Goal: Information Seeking & Learning: Learn about a topic

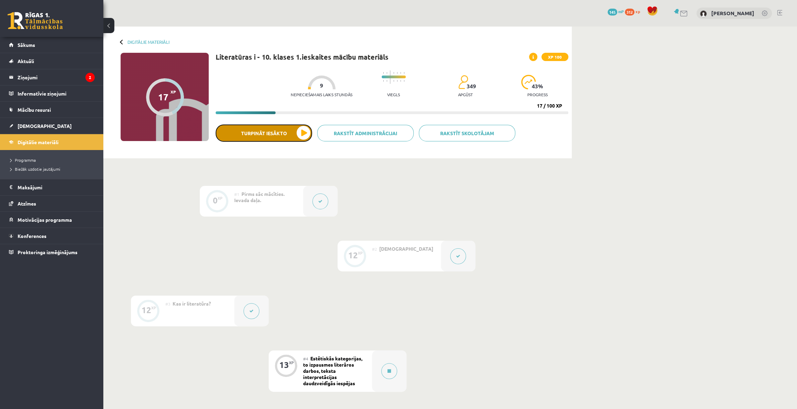
click at [286, 131] on button "Turpināt iesākto" at bounding box center [264, 132] width 96 height 17
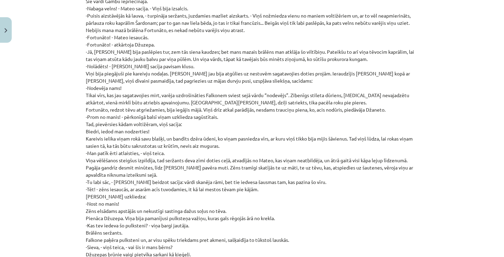
scroll to position [4712, 0]
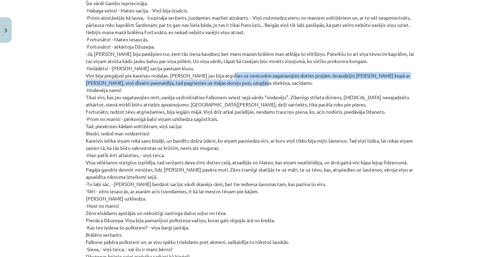
drag, startPoint x: 223, startPoint y: 53, endPoint x: 331, endPoint y: 64, distance: 108.0
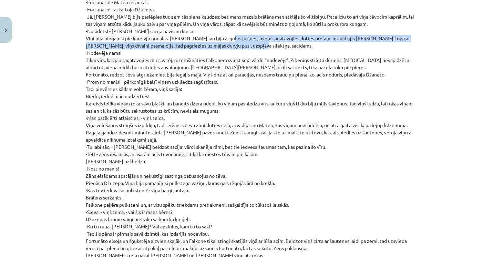
scroll to position [4752, 0]
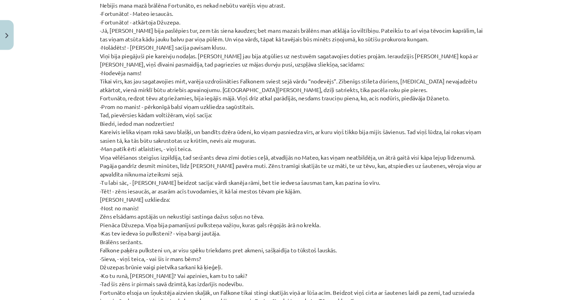
scroll to position [4692, 0]
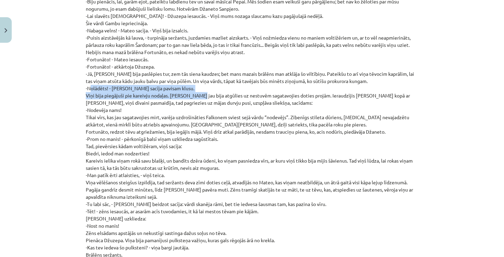
drag, startPoint x: 86, startPoint y: 65, endPoint x: 196, endPoint y: 73, distance: 109.5
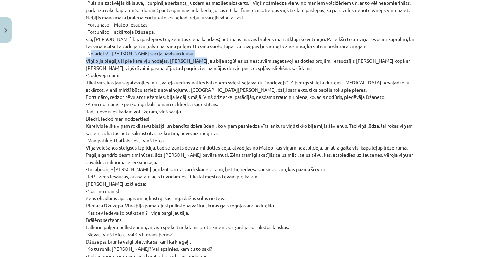
scroll to position [4729, 0]
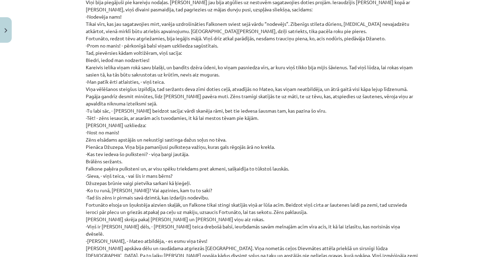
scroll to position [4787, 0]
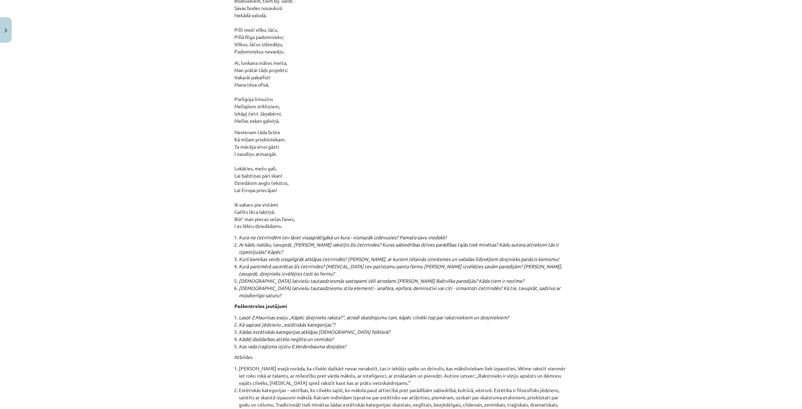
drag, startPoint x: 84, startPoint y: 7, endPoint x: 371, endPoint y: 153, distance: 322.3
click at [396, 128] on p "Nevienam tāda brūte Kā mīļam priekšniekam: Ta mācēja vīrus gāzti I naudiņu atma…" at bounding box center [401, 178] width 333 height 101
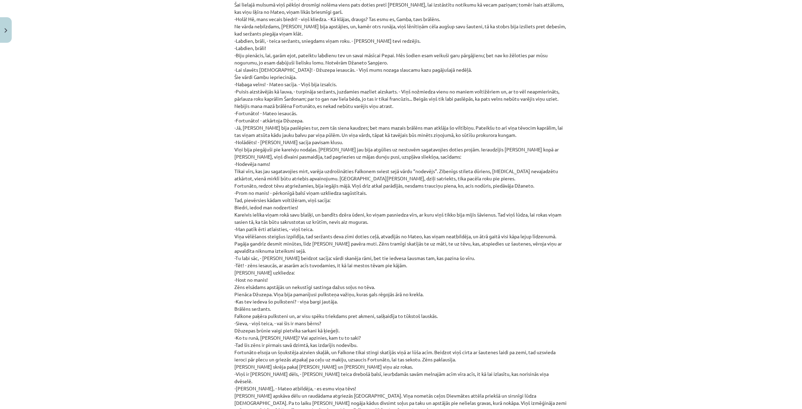
scroll to position [4622, 0]
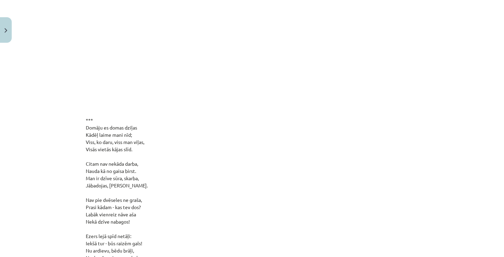
scroll to position [6028, 0]
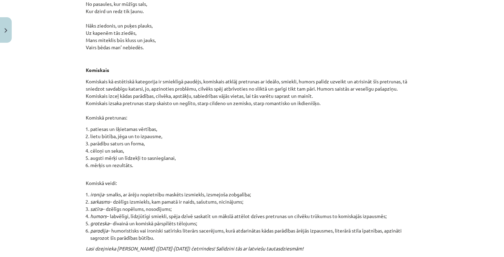
scroll to position [6841, 0]
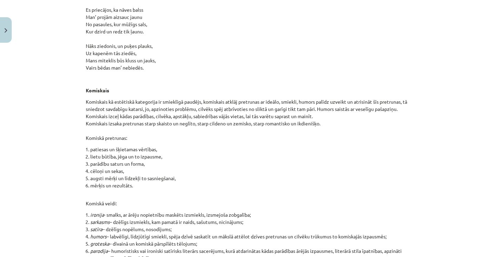
click at [316, 153] on li "lietu būtība, jēga un to izpausme," at bounding box center [254, 156] width 328 height 7
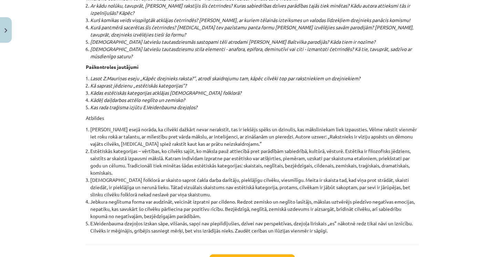
scroll to position [7353, 0]
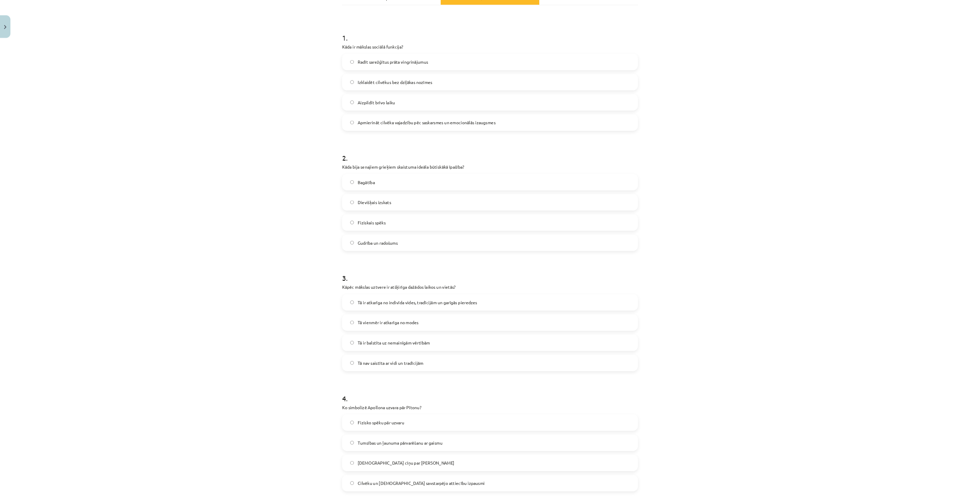
scroll to position [120, 0]
click at [543, 123] on label "Aizpildīt brīvo laiku" at bounding box center [550, 117] width 331 height 17
click at [459, 234] on label "Dievišķais izskats" at bounding box center [550, 230] width 331 height 17
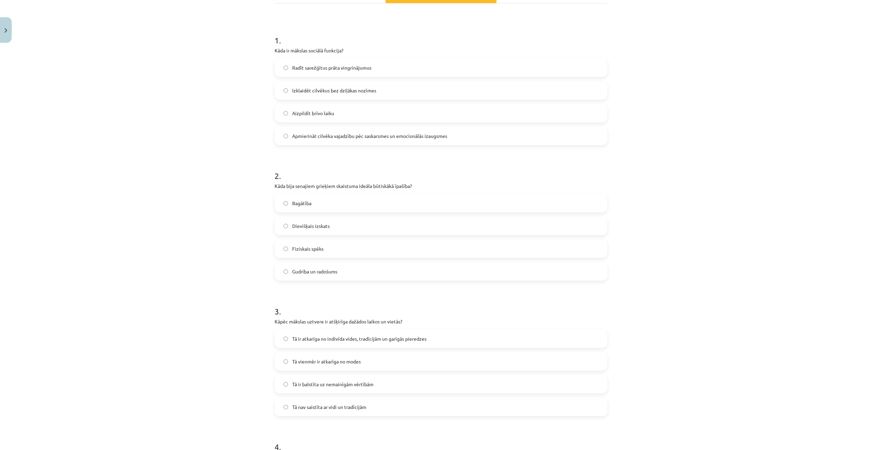
scroll to position [120, 0]
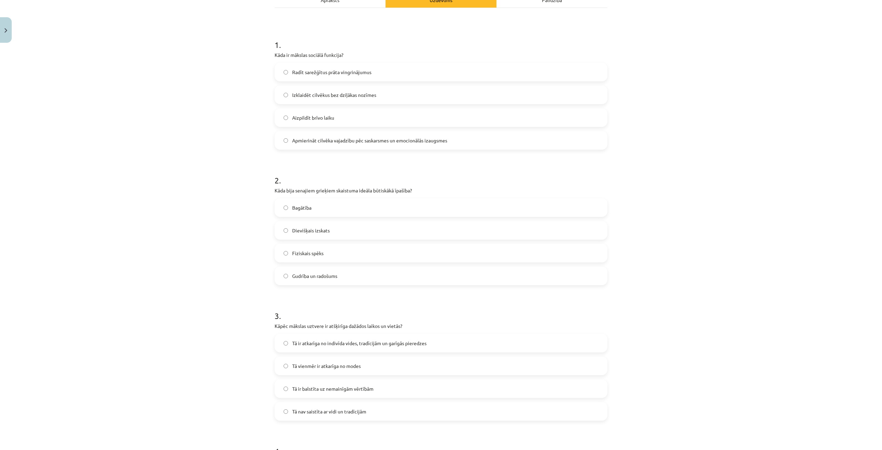
click at [421, 346] on span "Tā ir atkarīga no indivīda vides, tradīcijām un garīgās pieredzes" at bounding box center [359, 342] width 134 height 7
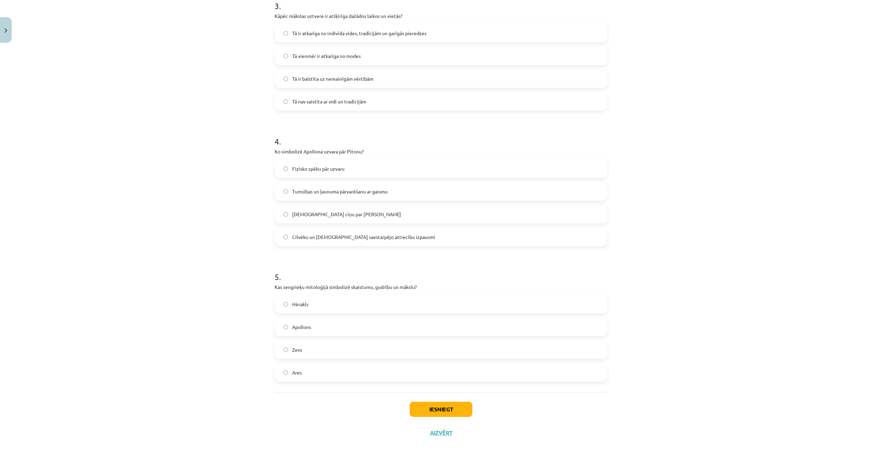
scroll to position [442, 0]
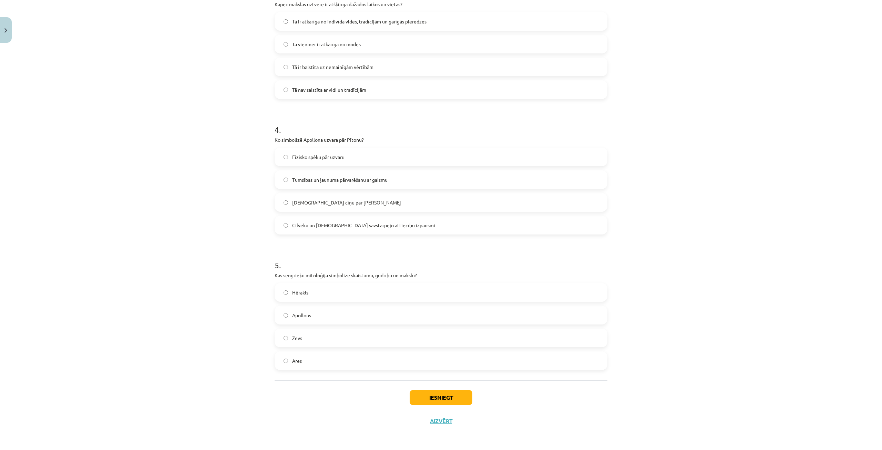
click at [362, 224] on span "Cilvēku un dievu savstarpējo attiecību izpausmi" at bounding box center [363, 224] width 143 height 7
click at [341, 319] on label "Apollons" at bounding box center [440, 314] width 331 height 17
click at [455, 402] on button "Iesniegt" at bounding box center [441, 397] width 63 height 15
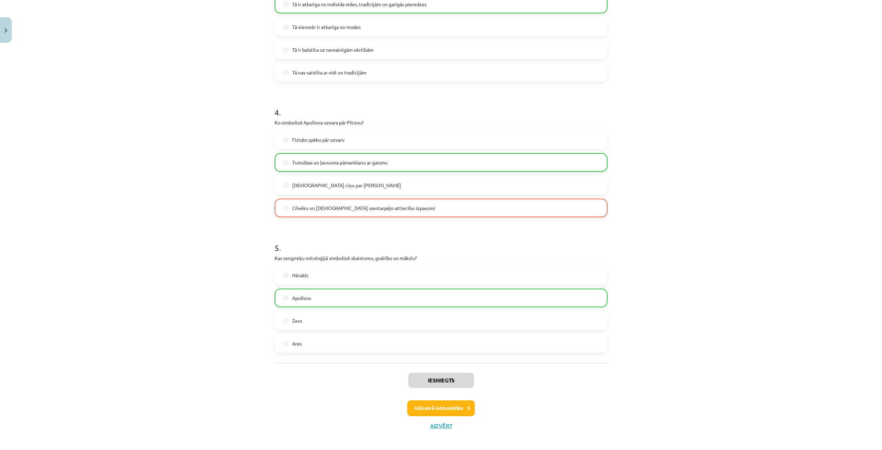
scroll to position [464, 0]
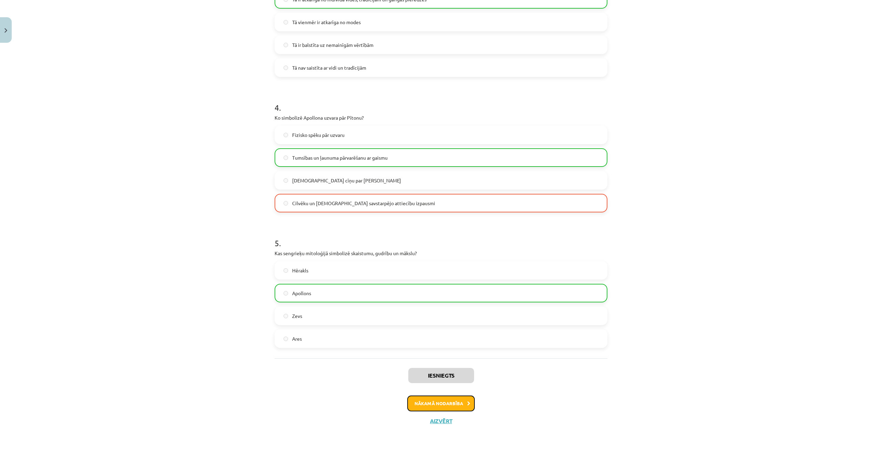
click at [466, 406] on button "Nākamā nodarbība" at bounding box center [441, 403] width 68 height 16
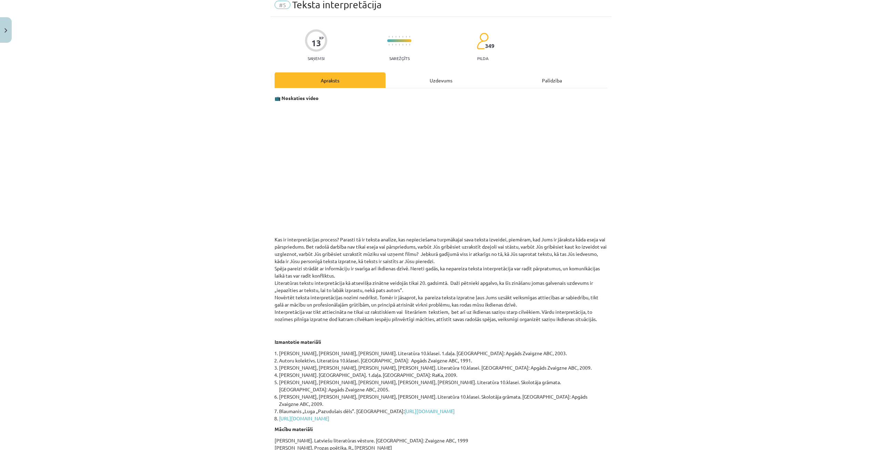
scroll to position [17, 0]
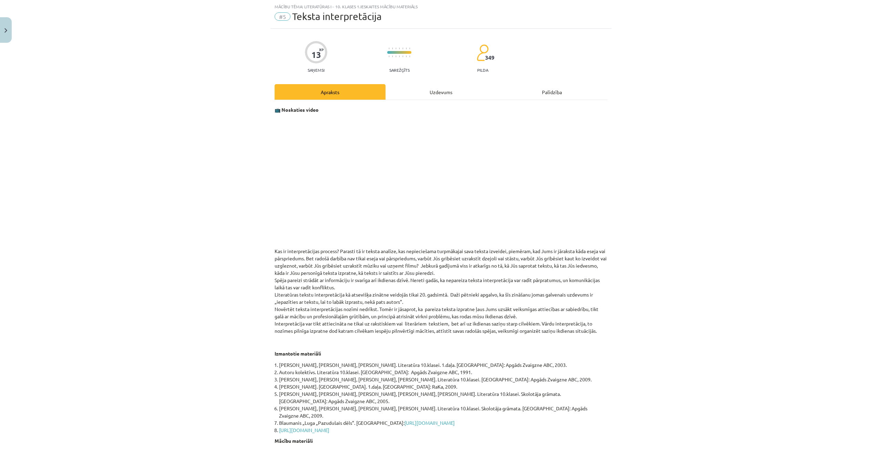
click at [433, 89] on div "Uzdevums" at bounding box center [440, 92] width 111 height 16
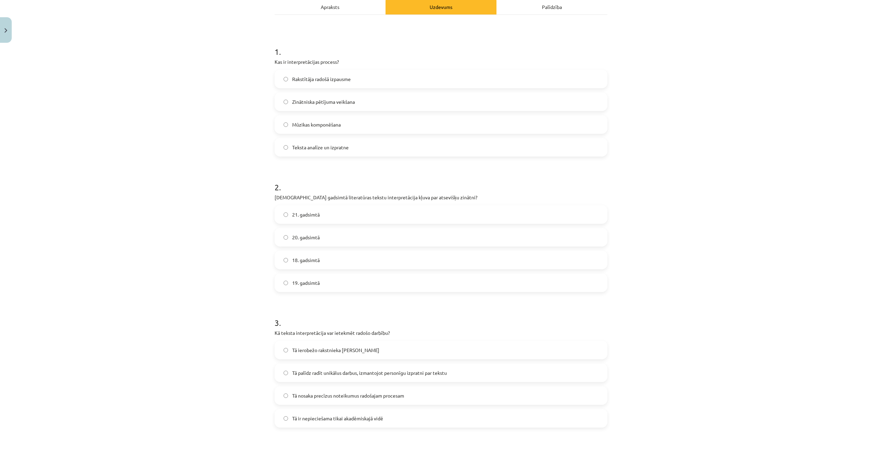
scroll to position [0, 0]
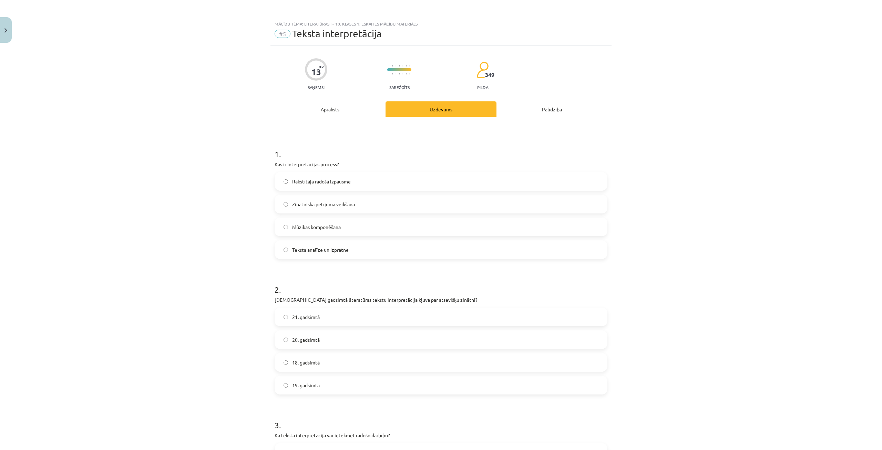
click at [344, 108] on div "Apraksts" at bounding box center [330, 109] width 111 height 16
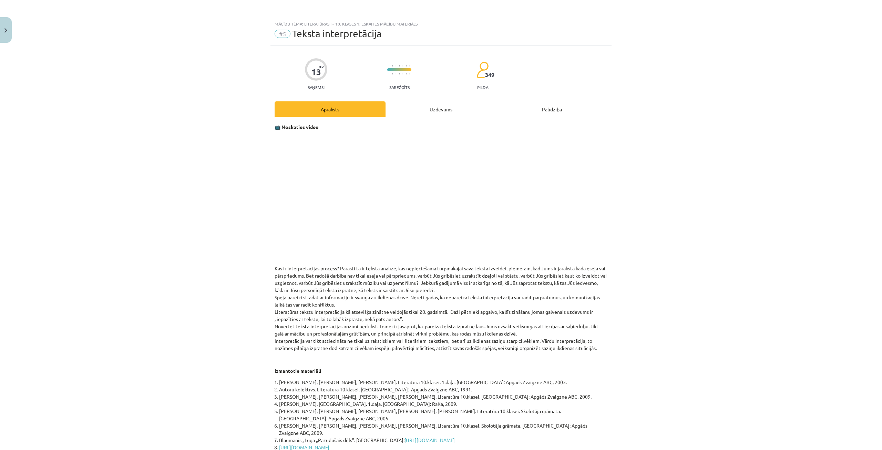
click at [278, 37] on span "#5" at bounding box center [283, 34] width 16 height 8
click at [281, 33] on span "#5" at bounding box center [283, 34] width 16 height 8
click at [3, 27] on button "Close" at bounding box center [6, 29] width 12 height 25
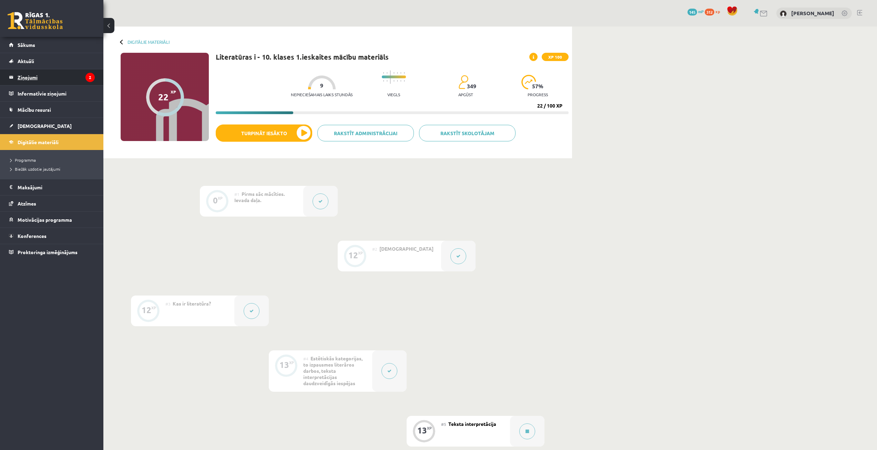
click at [44, 76] on legend "Ziņojumi 2" at bounding box center [56, 77] width 77 height 16
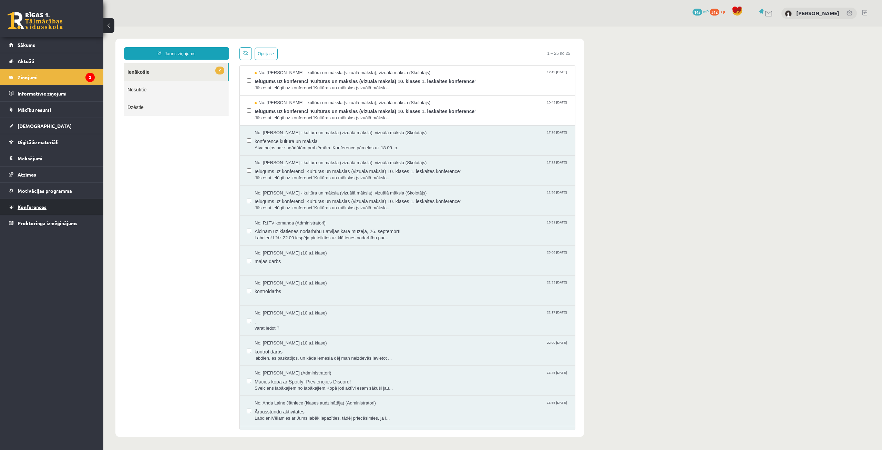
click at [34, 202] on link "Konferences" at bounding box center [52, 207] width 86 height 16
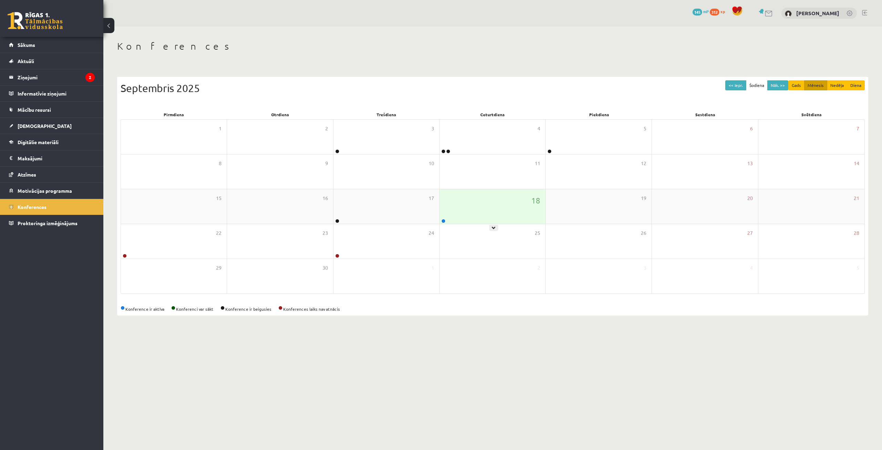
click at [449, 218] on div "18" at bounding box center [493, 206] width 106 height 34
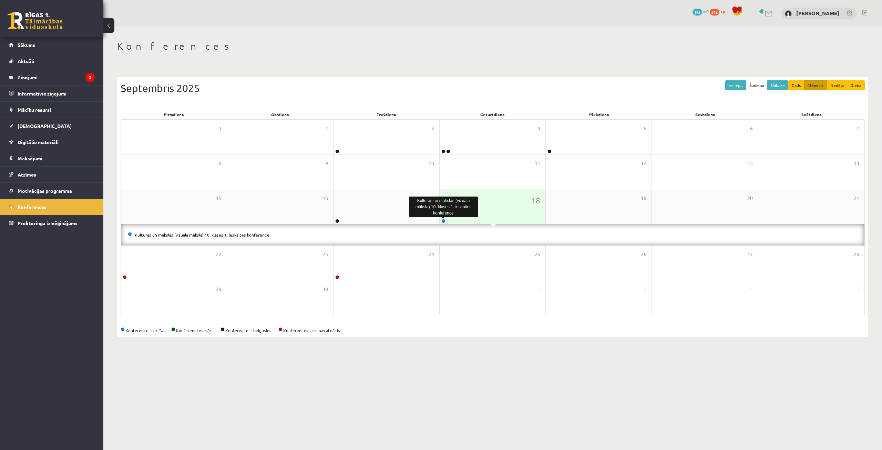
click at [444, 221] on link at bounding box center [443, 221] width 4 height 4
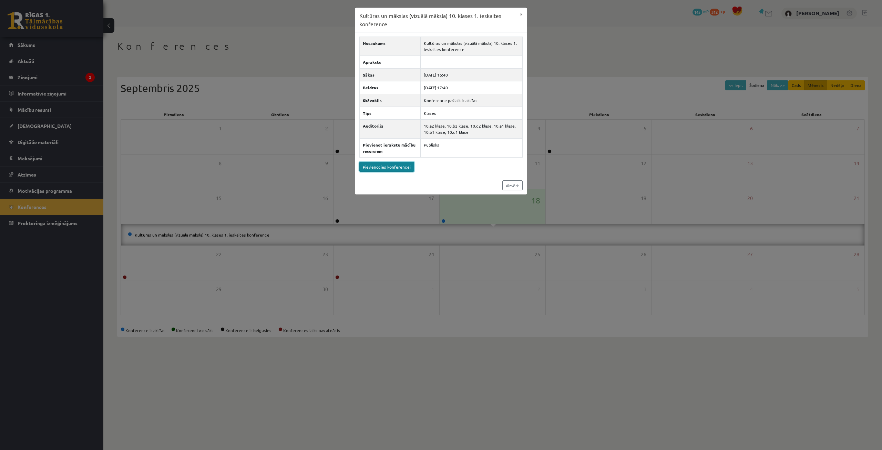
click at [366, 167] on link "Pievienoties konferencei" at bounding box center [386, 167] width 55 height 10
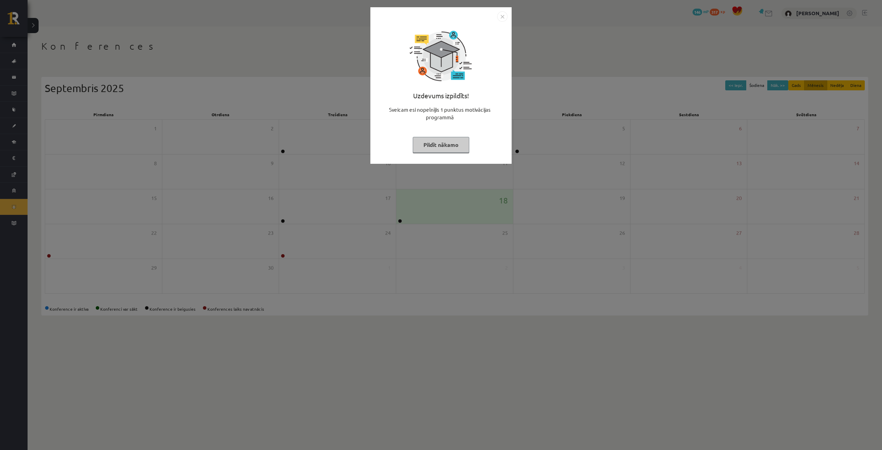
click at [451, 148] on button "Pildīt nākamo" at bounding box center [441, 145] width 56 height 16
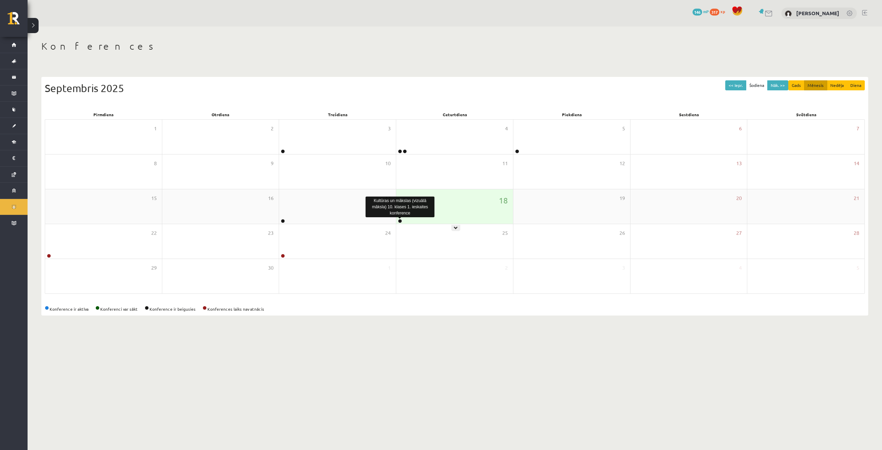
click at [402, 222] on link at bounding box center [400, 221] width 4 height 4
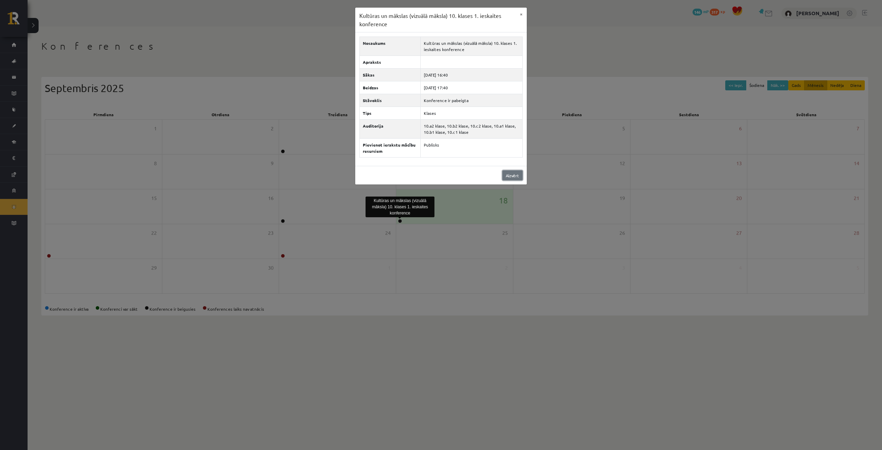
click at [516, 173] on link "Aizvērt" at bounding box center [512, 175] width 20 height 10
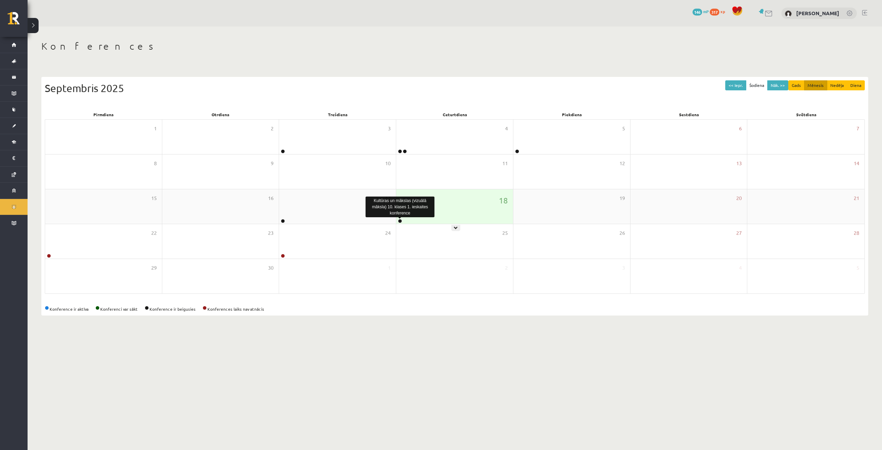
click at [400, 222] on link at bounding box center [400, 221] width 4 height 4
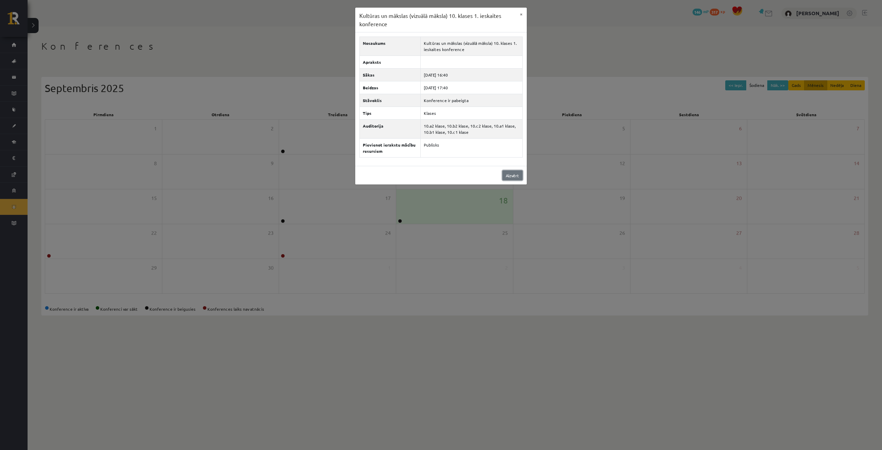
click at [519, 172] on link "Aizvērt" at bounding box center [512, 175] width 20 height 10
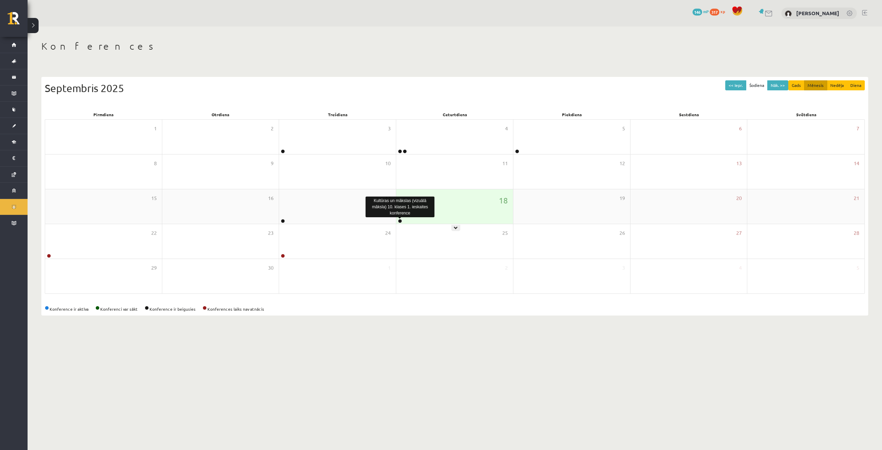
click at [399, 220] on link at bounding box center [400, 221] width 4 height 4
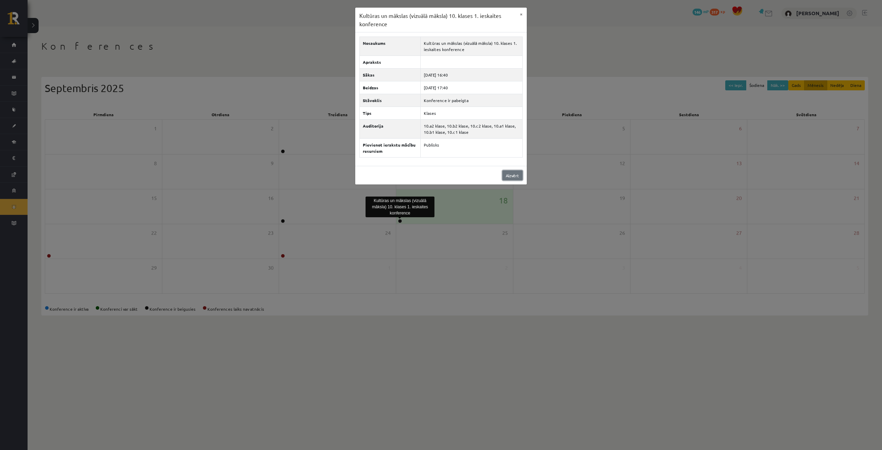
click at [504, 177] on link "Aizvērt" at bounding box center [512, 175] width 20 height 10
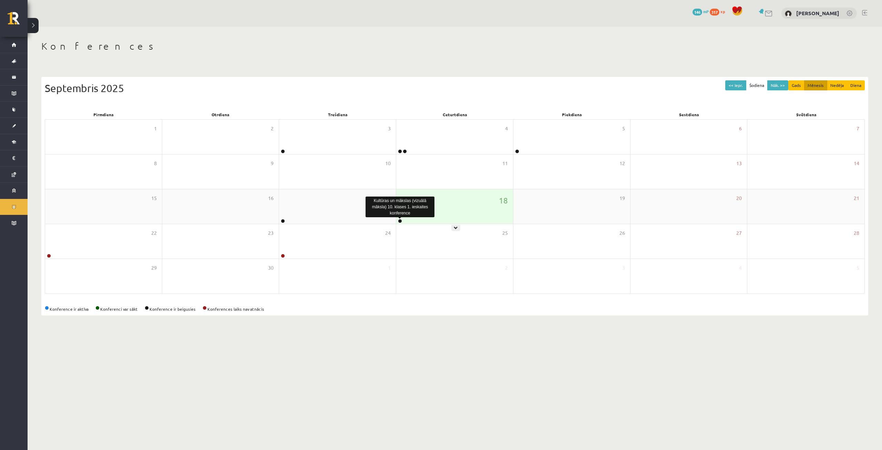
click at [401, 221] on link at bounding box center [400, 221] width 4 height 4
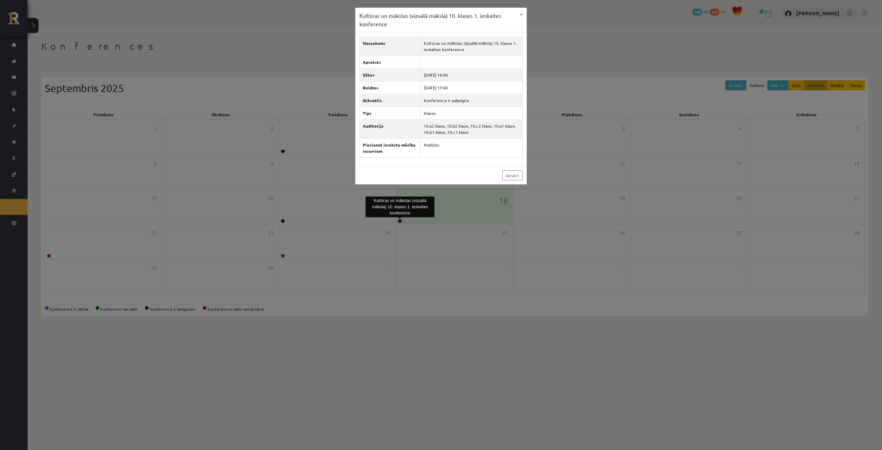
click at [523, 175] on div "Aizvērt" at bounding box center [441, 175] width 172 height 19
click at [519, 175] on link "Aizvērt" at bounding box center [512, 175] width 20 height 10
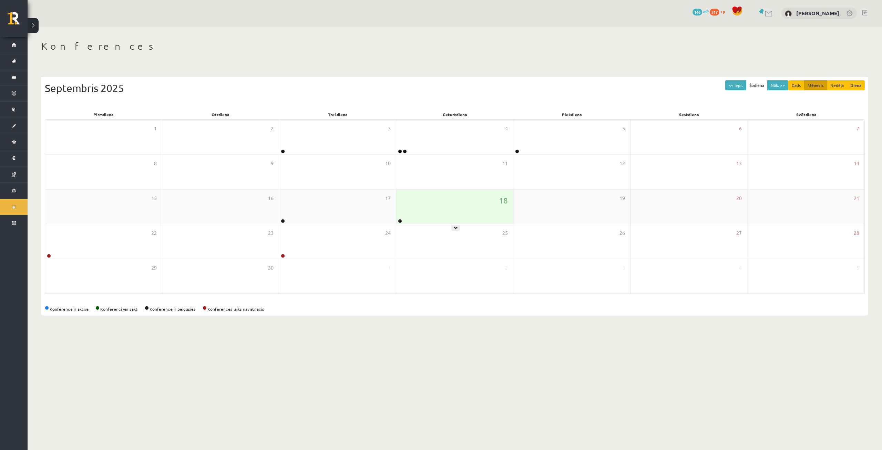
click at [398, 221] on div at bounding box center [399, 221] width 7 height 5
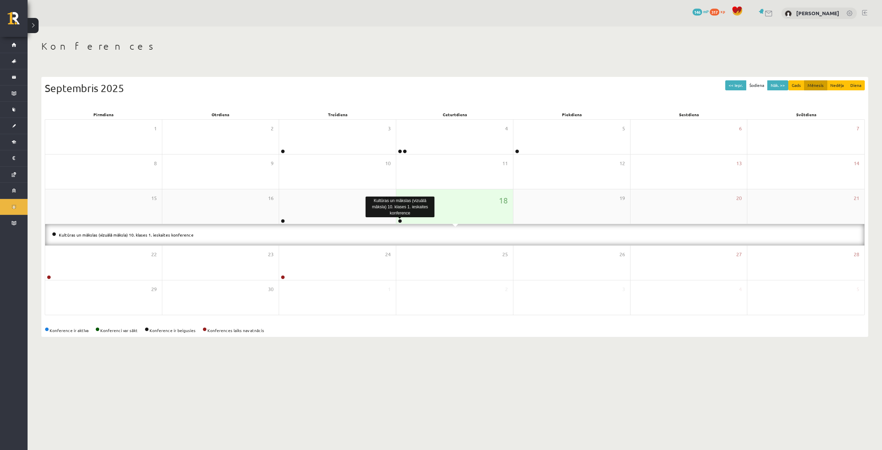
click at [401, 221] on link at bounding box center [400, 221] width 4 height 4
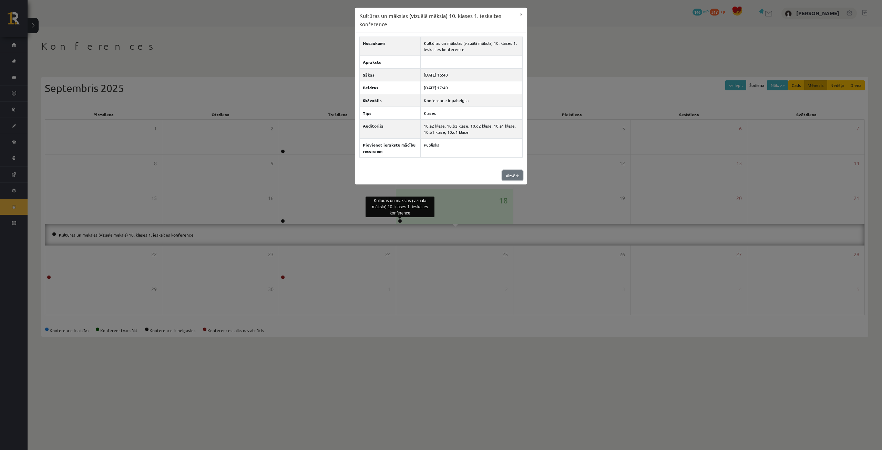
click at [516, 178] on link "Aizvērt" at bounding box center [512, 175] width 20 height 10
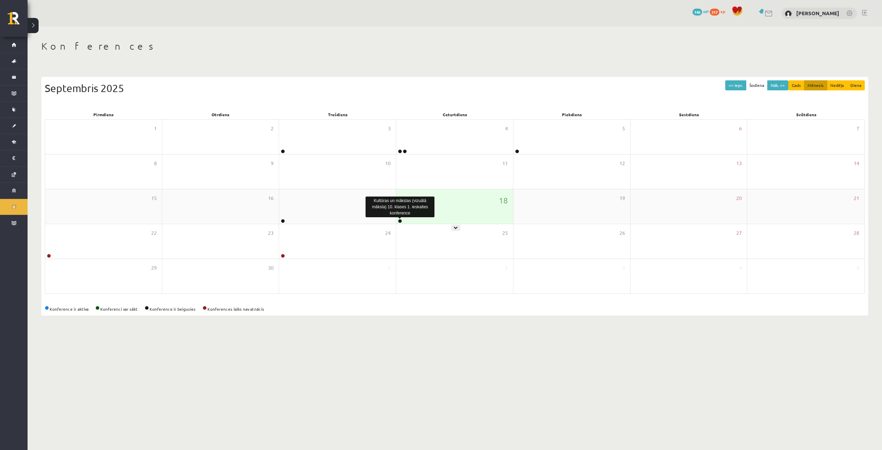
click at [399, 220] on link at bounding box center [400, 221] width 4 height 4
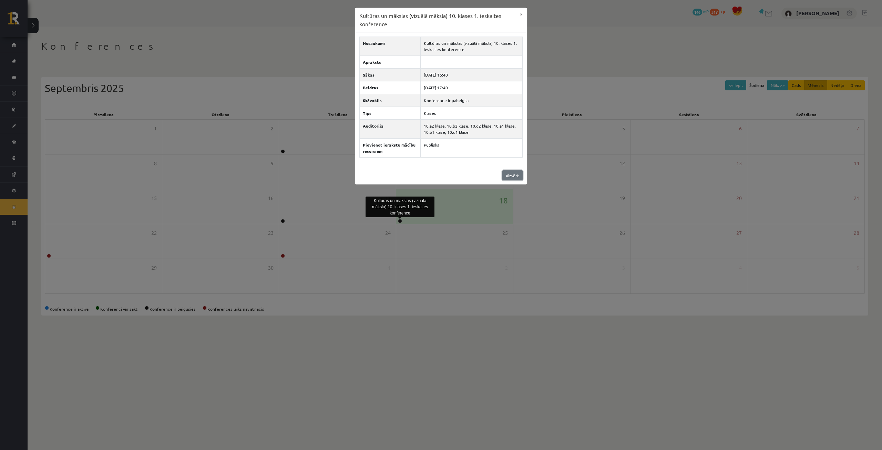
click at [507, 174] on link "Aizvērt" at bounding box center [512, 175] width 20 height 10
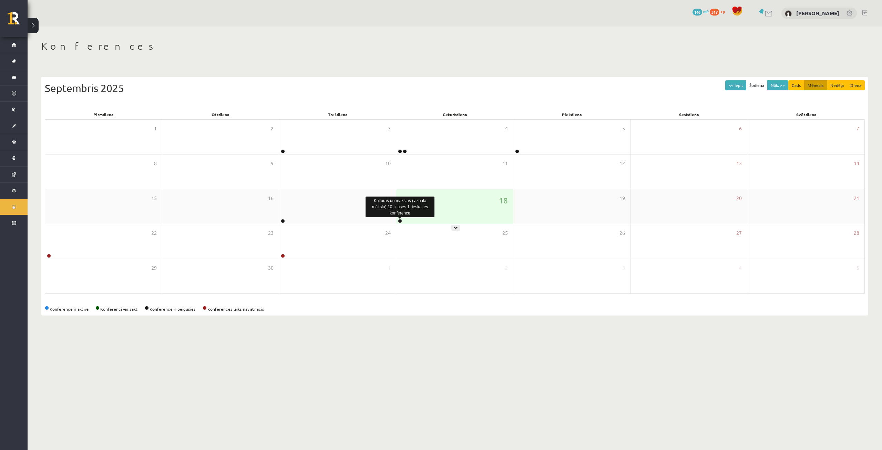
click at [401, 220] on link at bounding box center [400, 221] width 4 height 4
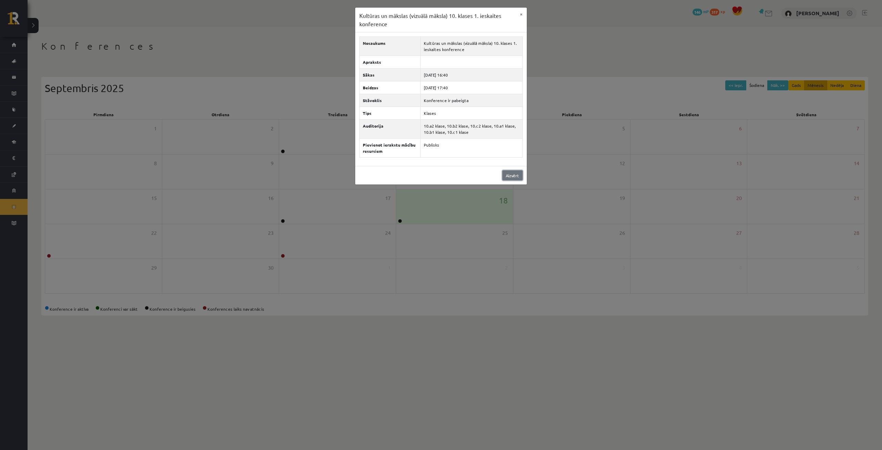
click at [505, 176] on link "Aizvērt" at bounding box center [512, 175] width 20 height 10
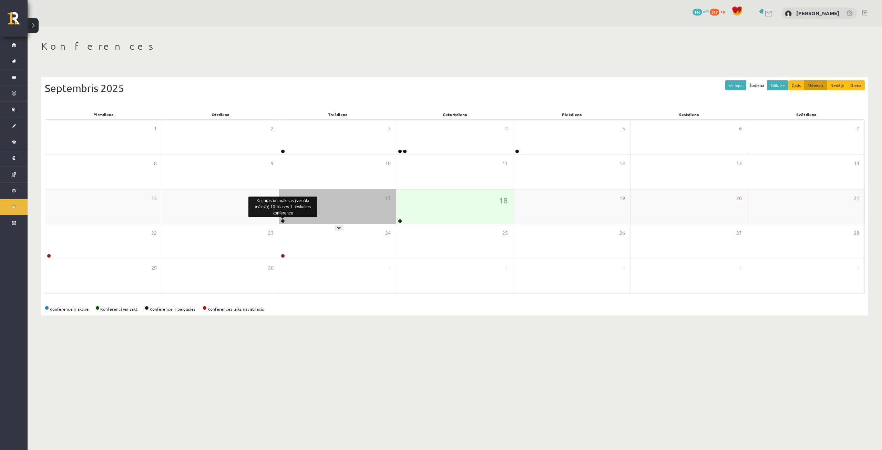
click at [281, 220] on link at bounding box center [283, 221] width 4 height 4
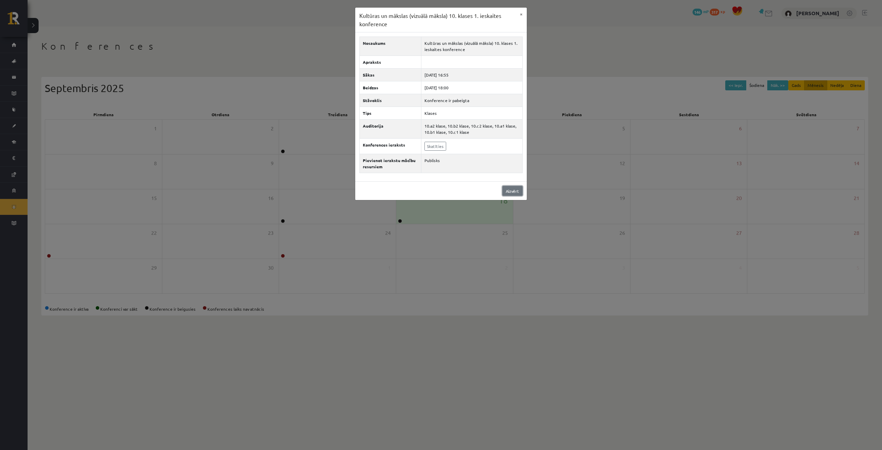
click at [512, 194] on link "Aizvērt" at bounding box center [512, 191] width 20 height 10
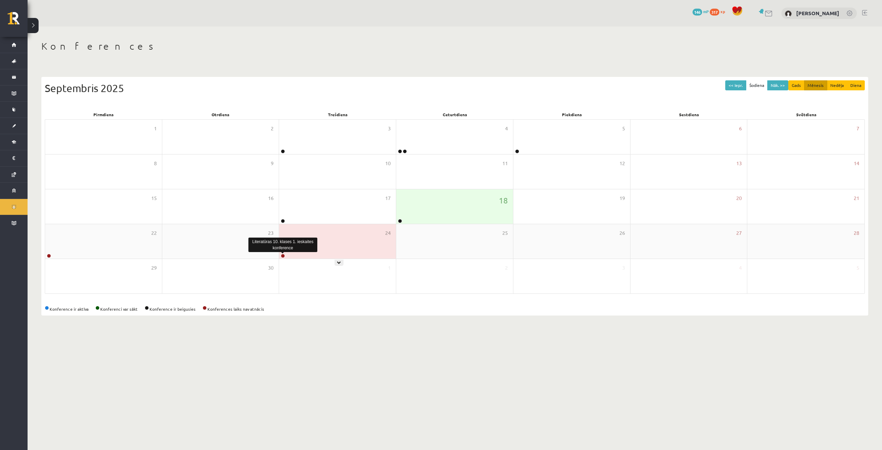
click at [283, 255] on link at bounding box center [283, 256] width 4 height 4
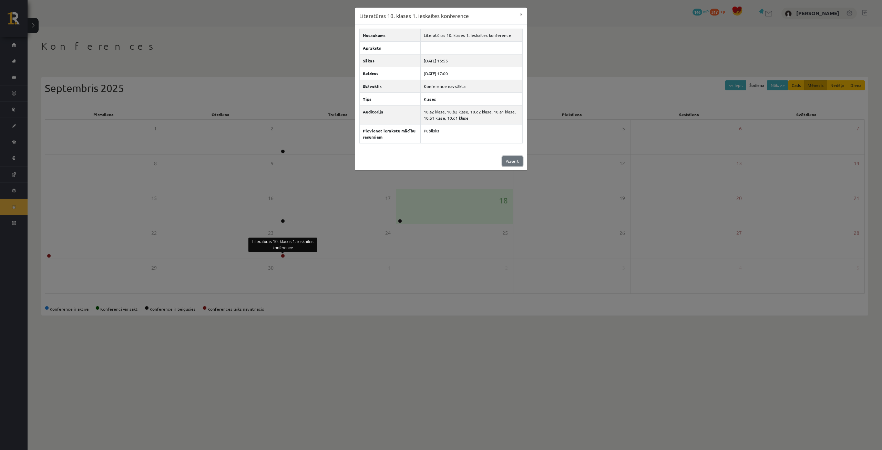
click at [506, 165] on link "Aizvērt" at bounding box center [512, 161] width 20 height 10
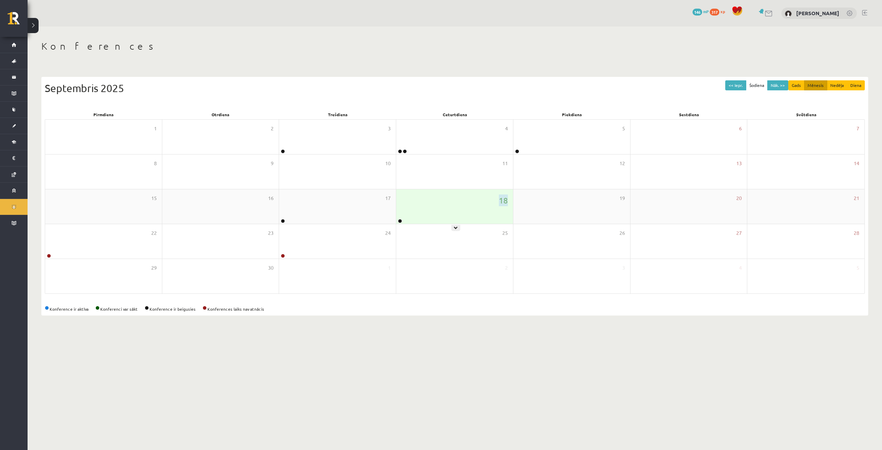
click at [401, 218] on div "18" at bounding box center [454, 206] width 117 height 34
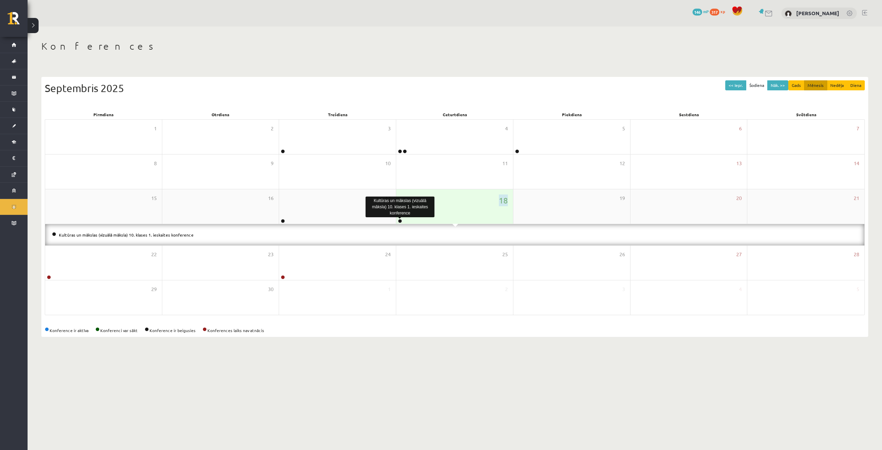
click at [400, 220] on link at bounding box center [400, 221] width 4 height 4
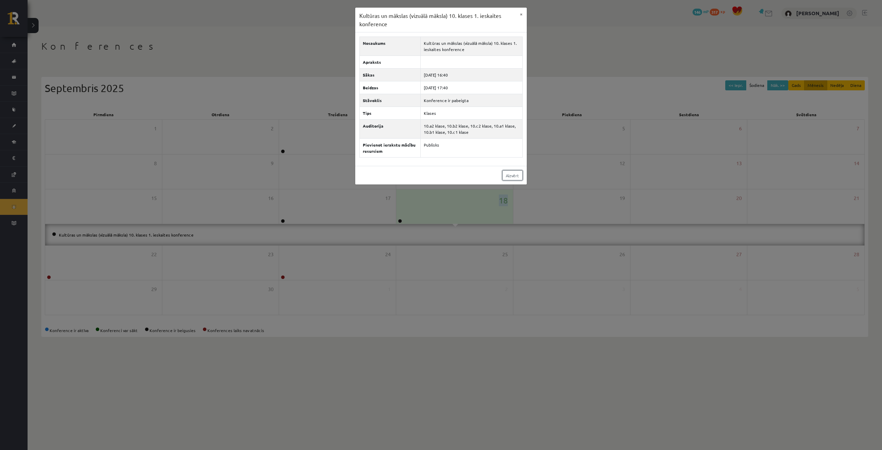
drag, startPoint x: 516, startPoint y: 176, endPoint x: 322, endPoint y: 136, distance: 197.9
click at [515, 176] on link "Aizvērt" at bounding box center [512, 175] width 20 height 10
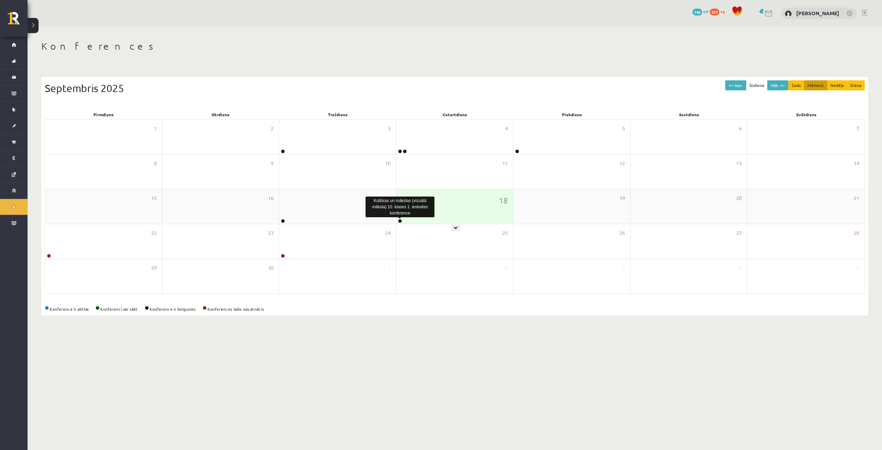
click at [401, 220] on link at bounding box center [400, 221] width 4 height 4
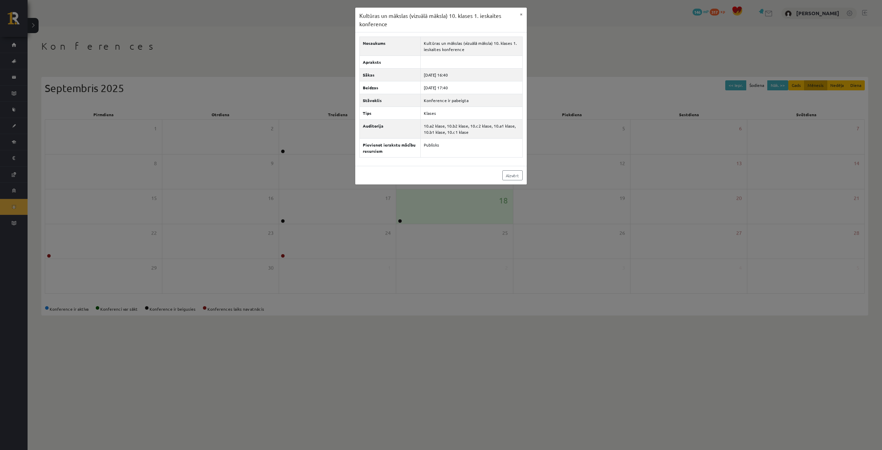
click at [671, 403] on div "Kultūras un mākslas (vizuālā māksla) 10. klases 1. ieskaites konference × Nosau…" at bounding box center [441, 225] width 882 height 450
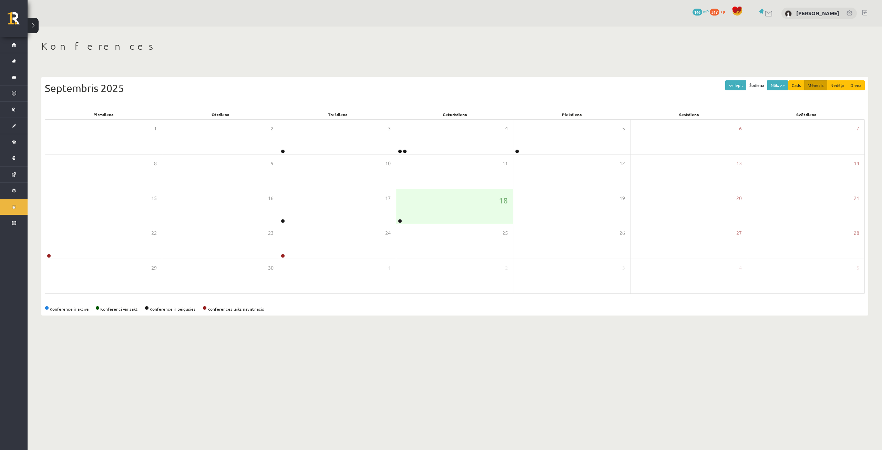
click at [636, 397] on body "0 Dāvanas 146 mP 317 xp [PERSON_NAME] Sākums Aktuāli Kā mācīties eSKOLĀ Kontakt…" at bounding box center [441, 225] width 882 height 450
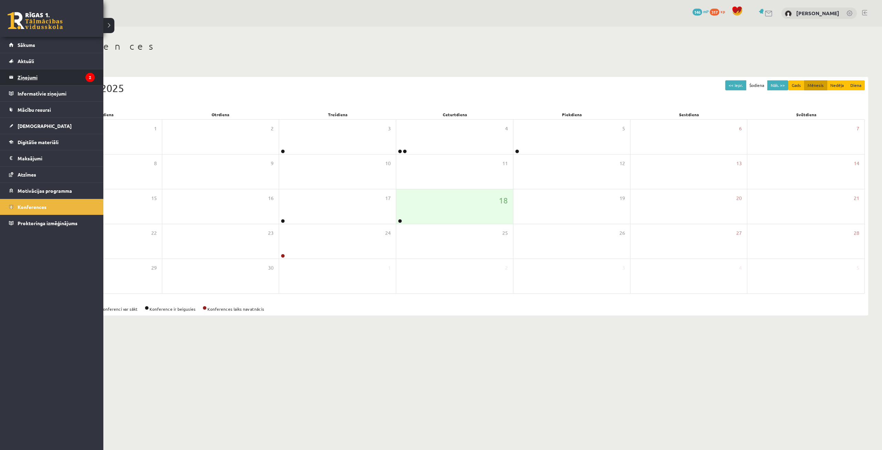
click at [26, 79] on legend "Ziņojumi 2" at bounding box center [56, 77] width 77 height 16
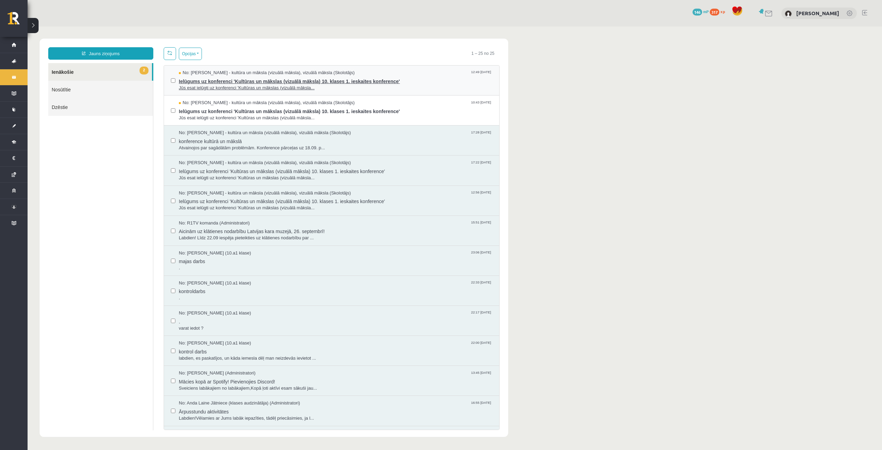
click at [214, 87] on span "Jūs esat ielūgti uz konferenci 'Kultūras un mākslas (vizuālā māksla..." at bounding box center [335, 88] width 313 height 7
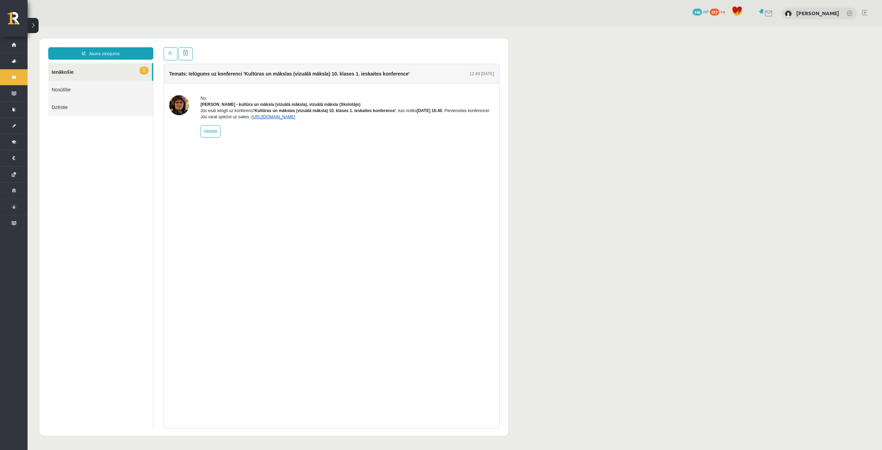
click at [263, 119] on link "[URL][DOMAIN_NAME]" at bounding box center [273, 116] width 44 height 5
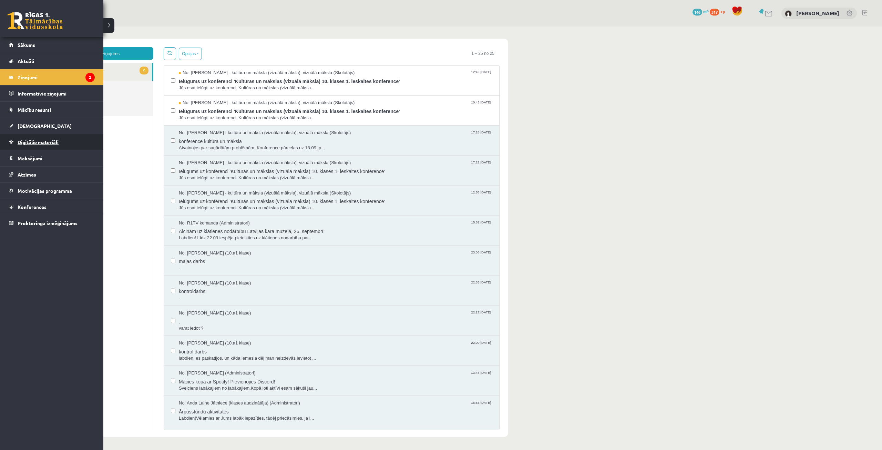
click at [19, 144] on span "Digitālie materiāli" at bounding box center [38, 142] width 41 height 6
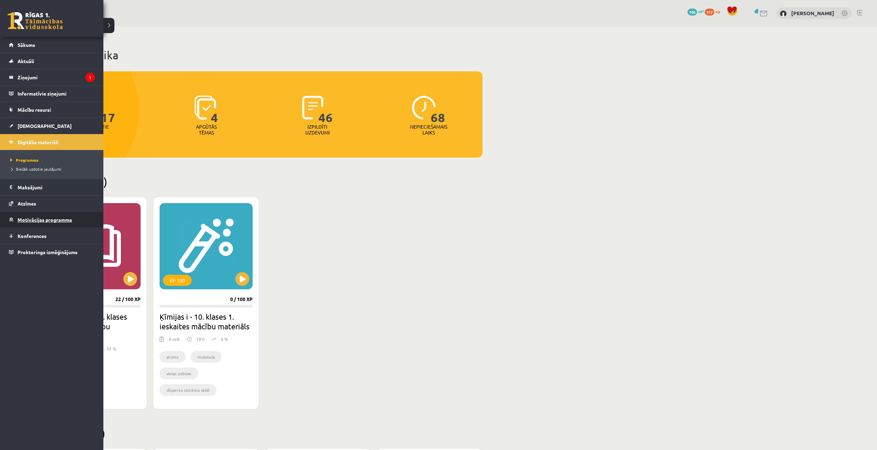
click at [28, 219] on span "Motivācijas programma" at bounding box center [45, 219] width 54 height 6
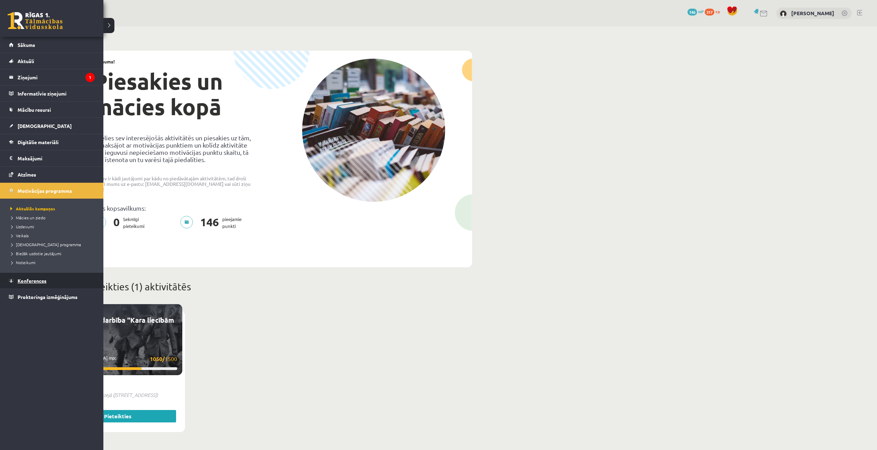
click at [31, 283] on span "Konferences" at bounding box center [32, 280] width 29 height 6
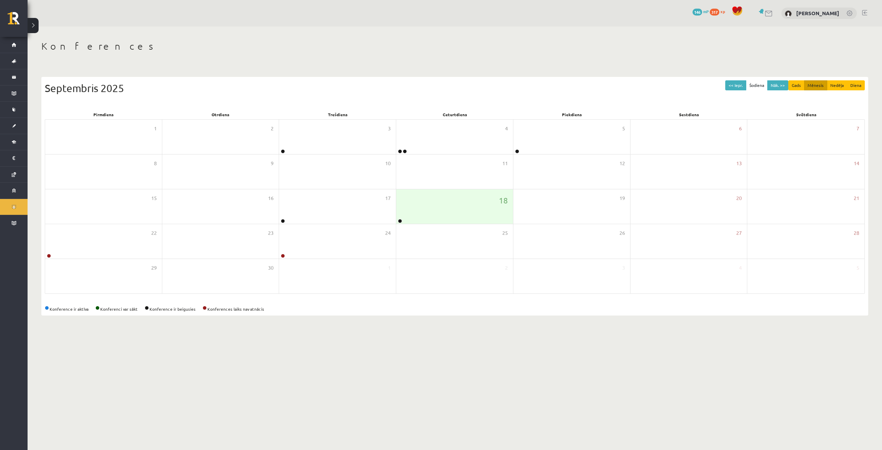
click at [773, 13] on link at bounding box center [769, 14] width 8 height 6
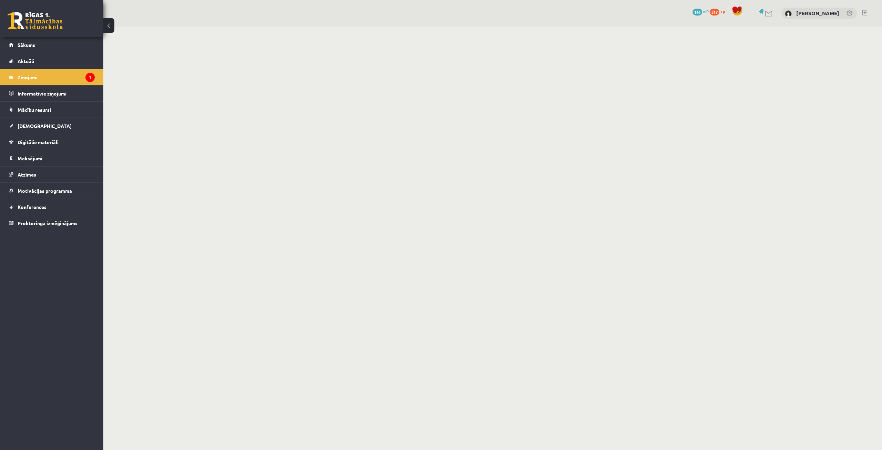
click at [765, 10] on link at bounding box center [762, 11] width 7 height 5
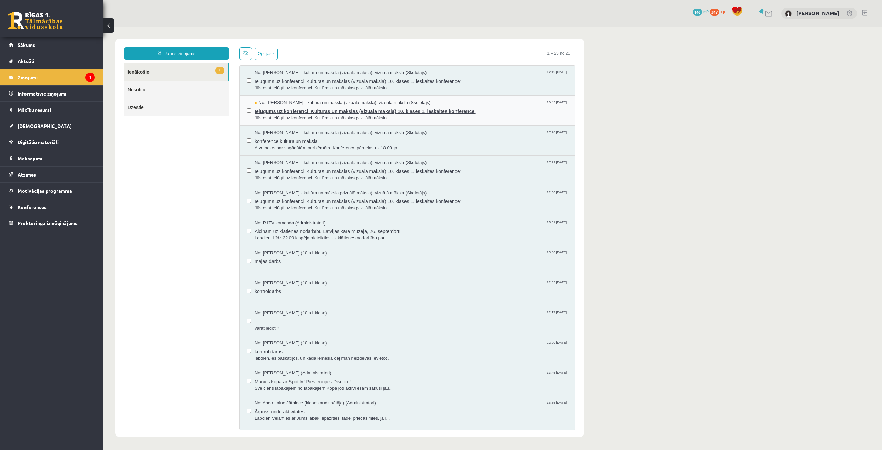
click at [297, 105] on span "No: [PERSON_NAME] - kultūra un māksla (vizuālā māksla), vizuālā māksla (Skolotā…" at bounding box center [343, 103] width 176 height 7
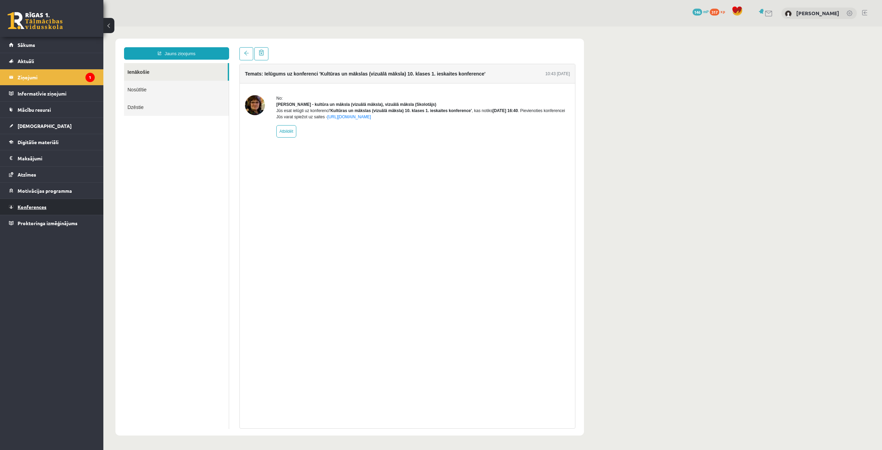
click at [35, 204] on link "Konferences" at bounding box center [52, 207] width 86 height 16
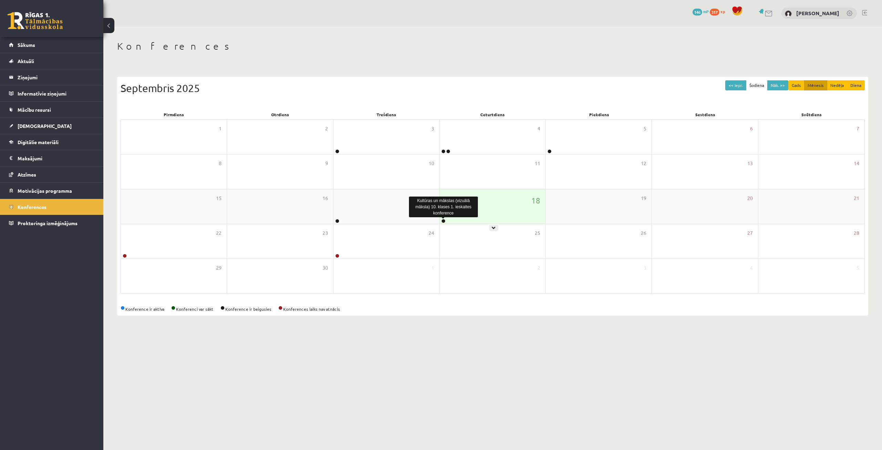
click at [442, 220] on link at bounding box center [443, 221] width 4 height 4
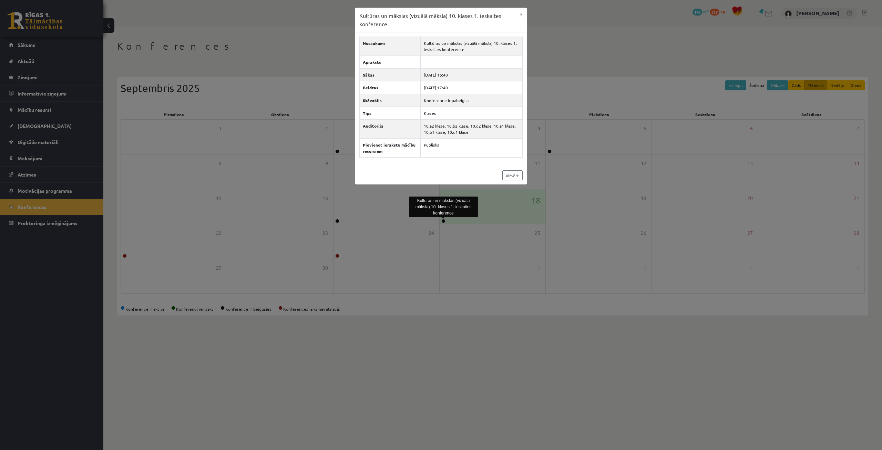
click at [501, 177] on div "Aizvērt" at bounding box center [441, 175] width 172 height 19
click at [514, 177] on link "Aizvērt" at bounding box center [512, 175] width 20 height 10
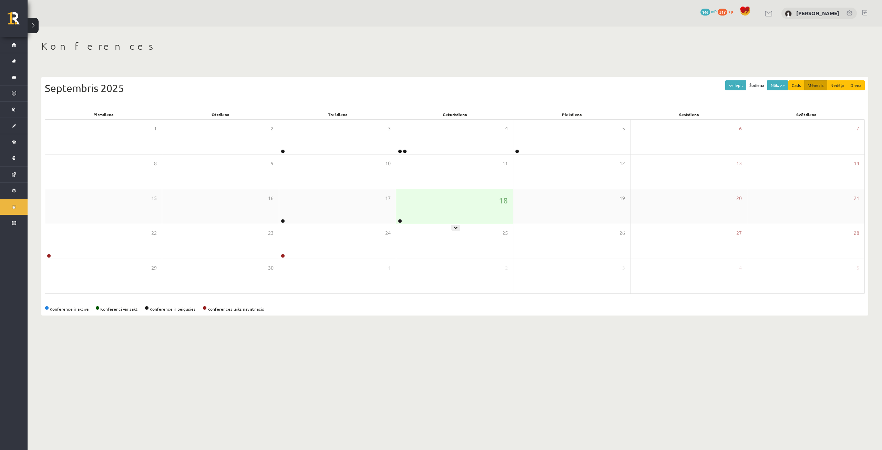
click at [403, 219] on div "18" at bounding box center [454, 206] width 117 height 34
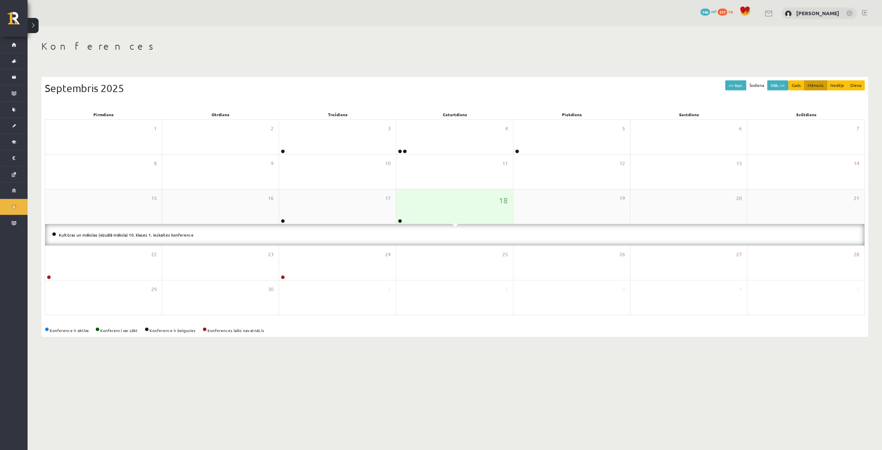
click at [402, 220] on div at bounding box center [399, 221] width 7 height 5
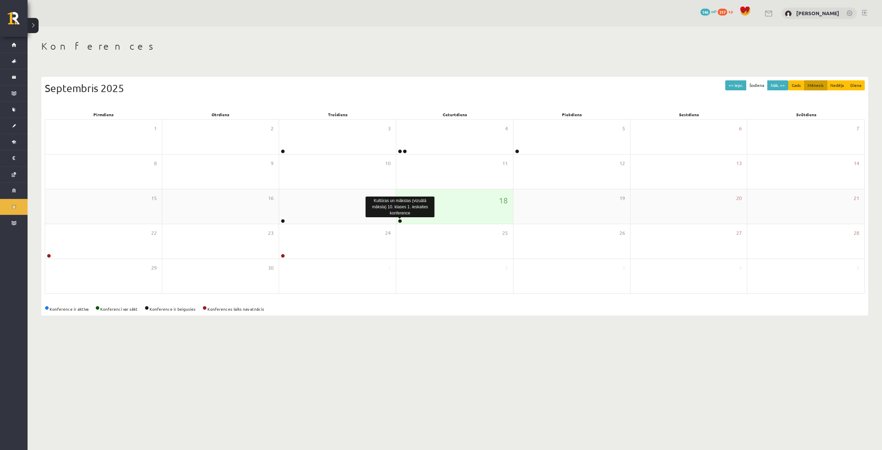
click at [400, 220] on link at bounding box center [400, 221] width 4 height 4
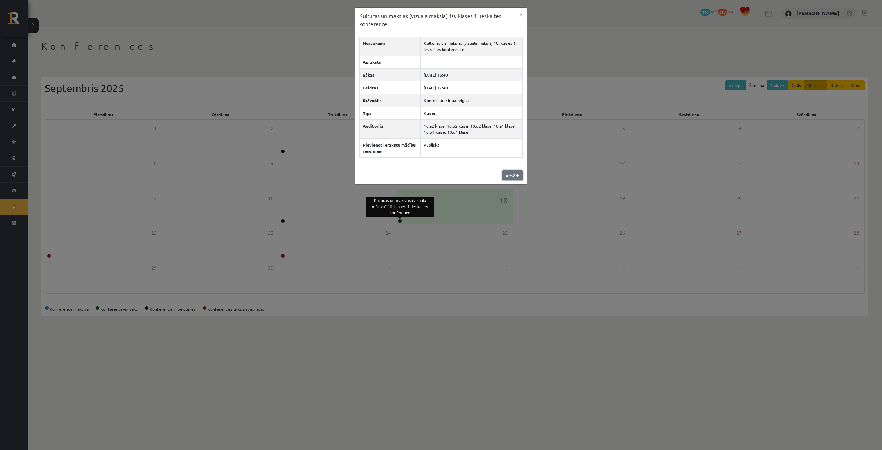
click at [512, 177] on link "Aizvērt" at bounding box center [512, 175] width 20 height 10
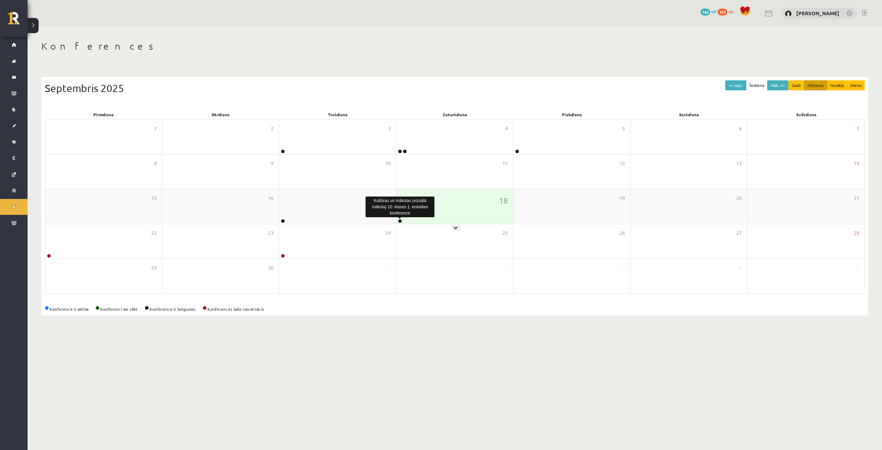
click at [401, 220] on link at bounding box center [400, 221] width 4 height 4
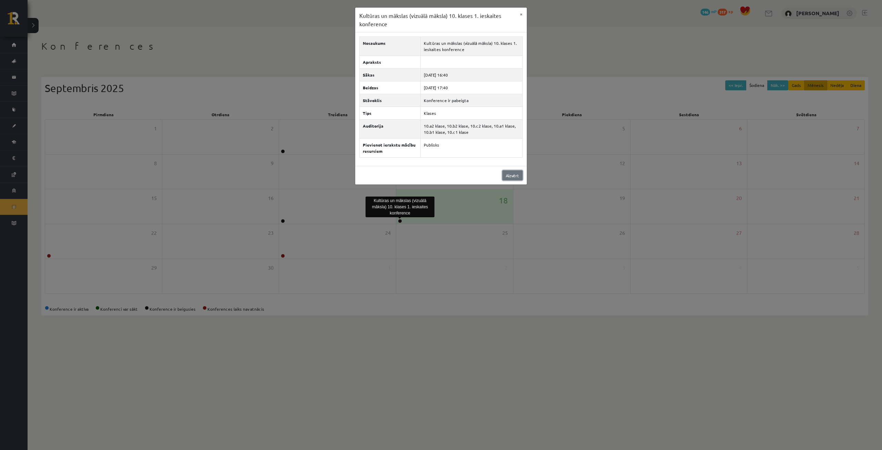
click at [508, 173] on link "Aizvērt" at bounding box center [512, 175] width 20 height 10
